Goal: Task Accomplishment & Management: Manage account settings

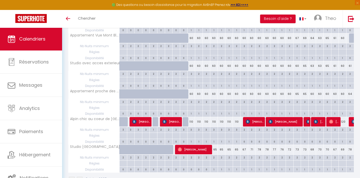
scroll to position [111, 0]
click at [253, 120] on span "[PERSON_NAME]" at bounding box center [255, 122] width 18 height 10
select select "OK"
select select "KO"
select select "0"
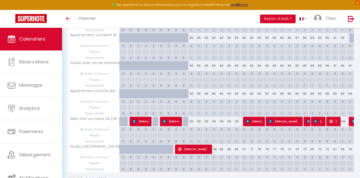
select select "0"
select select "1"
select select
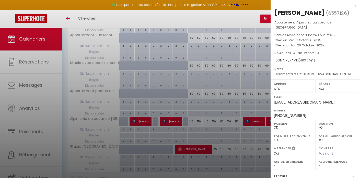
click at [231, 94] on div at bounding box center [180, 89] width 360 height 178
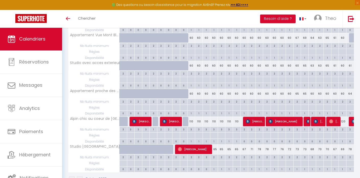
click at [272, 117] on span "[PERSON_NAME]" at bounding box center [284, 122] width 33 height 10
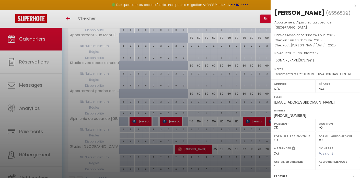
click at [238, 95] on div at bounding box center [180, 89] width 360 height 178
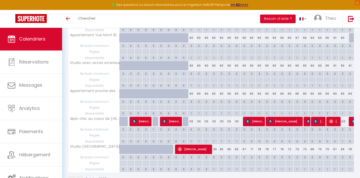
click at [308, 120] on img at bounding box center [308, 122] width 4 height 4
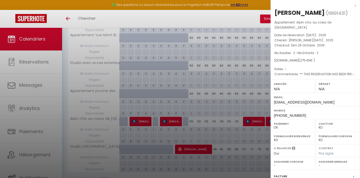
click at [264, 126] on div at bounding box center [180, 89] width 360 height 178
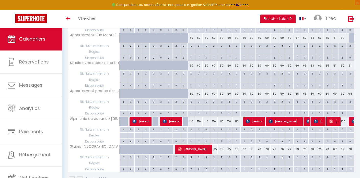
click at [314, 120] on img at bounding box center [316, 122] width 4 height 4
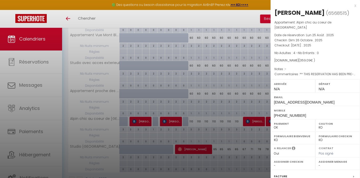
click at [223, 88] on div at bounding box center [180, 89] width 360 height 178
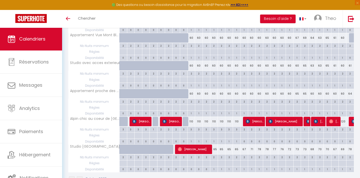
click at [320, 119] on span "[PERSON_NAME]" at bounding box center [319, 122] width 10 height 10
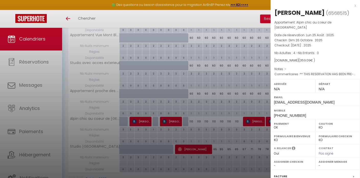
click at [251, 113] on div at bounding box center [180, 89] width 360 height 178
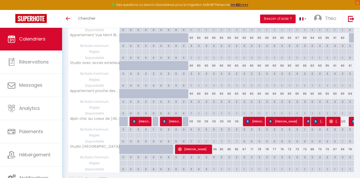
click at [333, 120] on img at bounding box center [331, 122] width 4 height 4
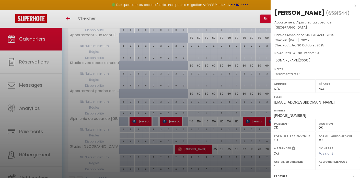
click at [212, 78] on div at bounding box center [180, 89] width 360 height 178
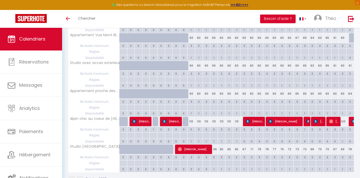
click at [353, 120] on img at bounding box center [353, 122] width 4 height 4
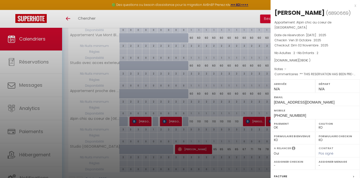
click at [240, 83] on div at bounding box center [180, 89] width 360 height 178
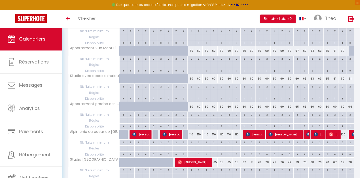
scroll to position [72, 0]
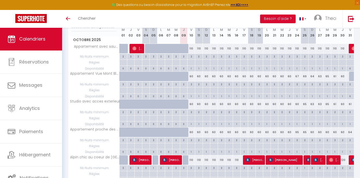
click at [352, 50] on img at bounding box center [353, 48] width 4 height 4
select select "OK"
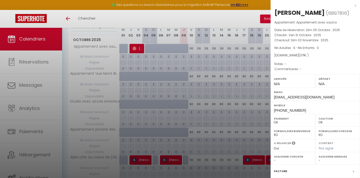
click at [234, 72] on div at bounding box center [180, 89] width 360 height 178
